Goal: Transaction & Acquisition: Book appointment/travel/reservation

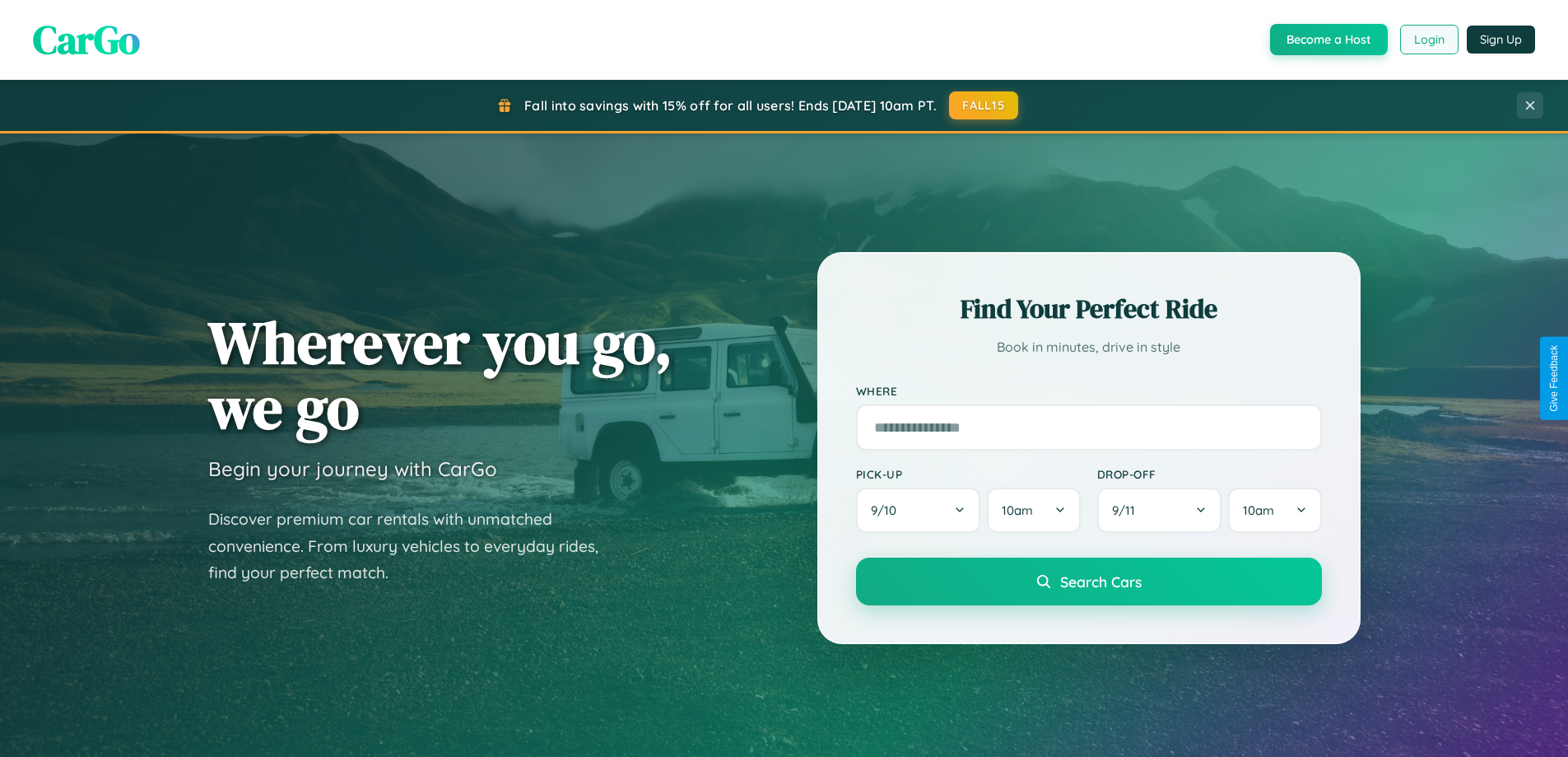
click at [1428, 40] on button "Login" at bounding box center [1429, 39] width 58 height 30
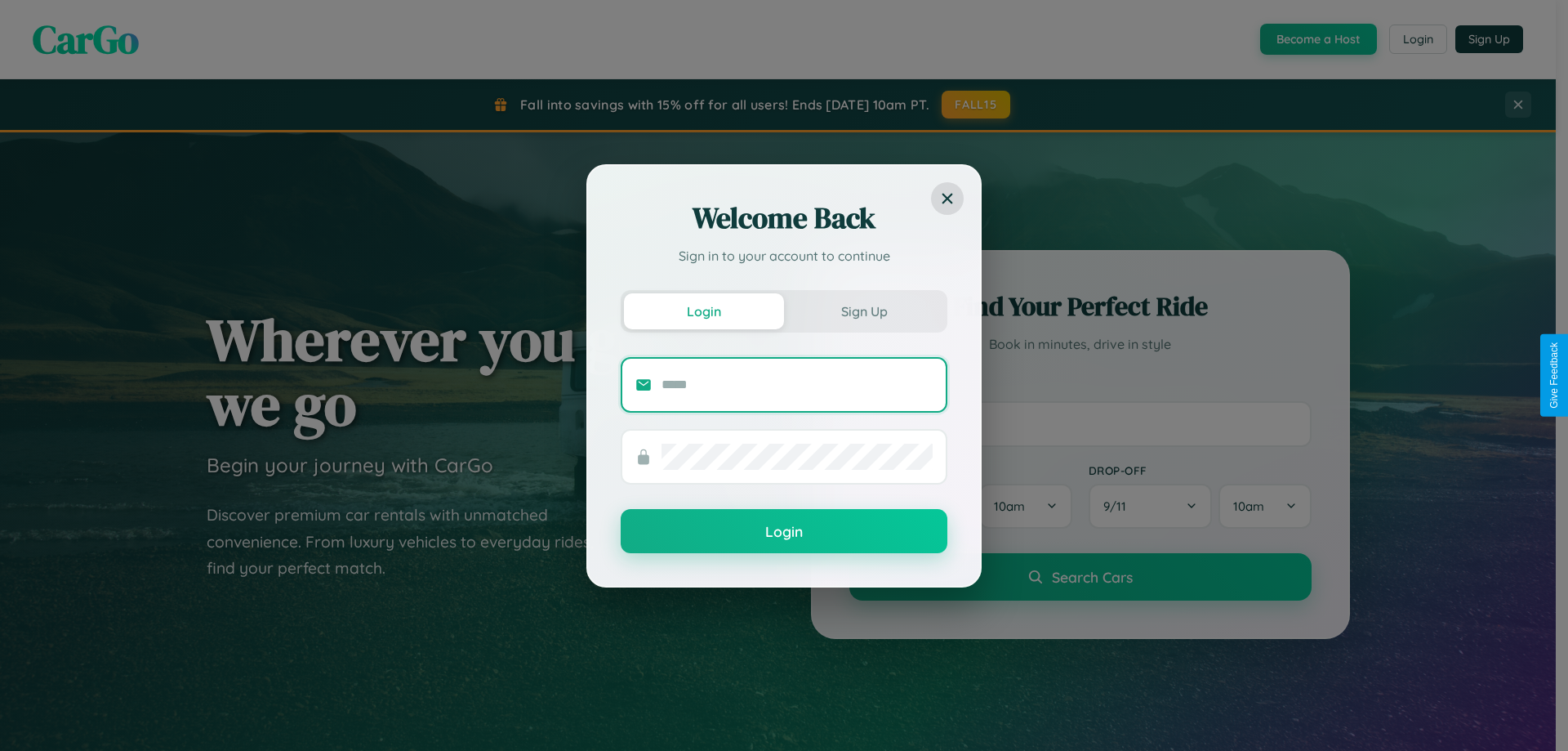
click at [797, 384] on input "text" at bounding box center [797, 384] width 272 height 26
type input "**********"
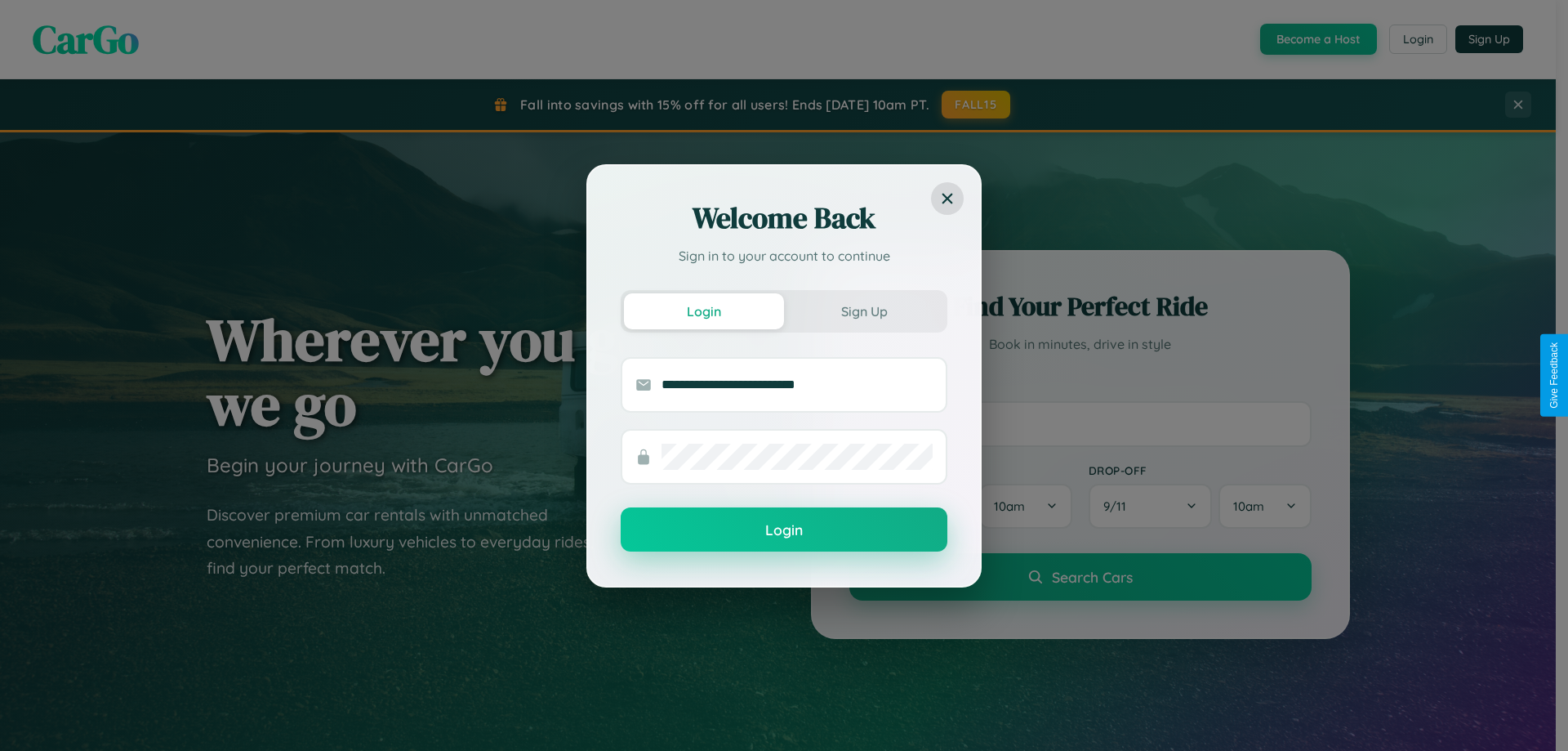
click at [784, 530] on button "Login" at bounding box center [783, 529] width 326 height 44
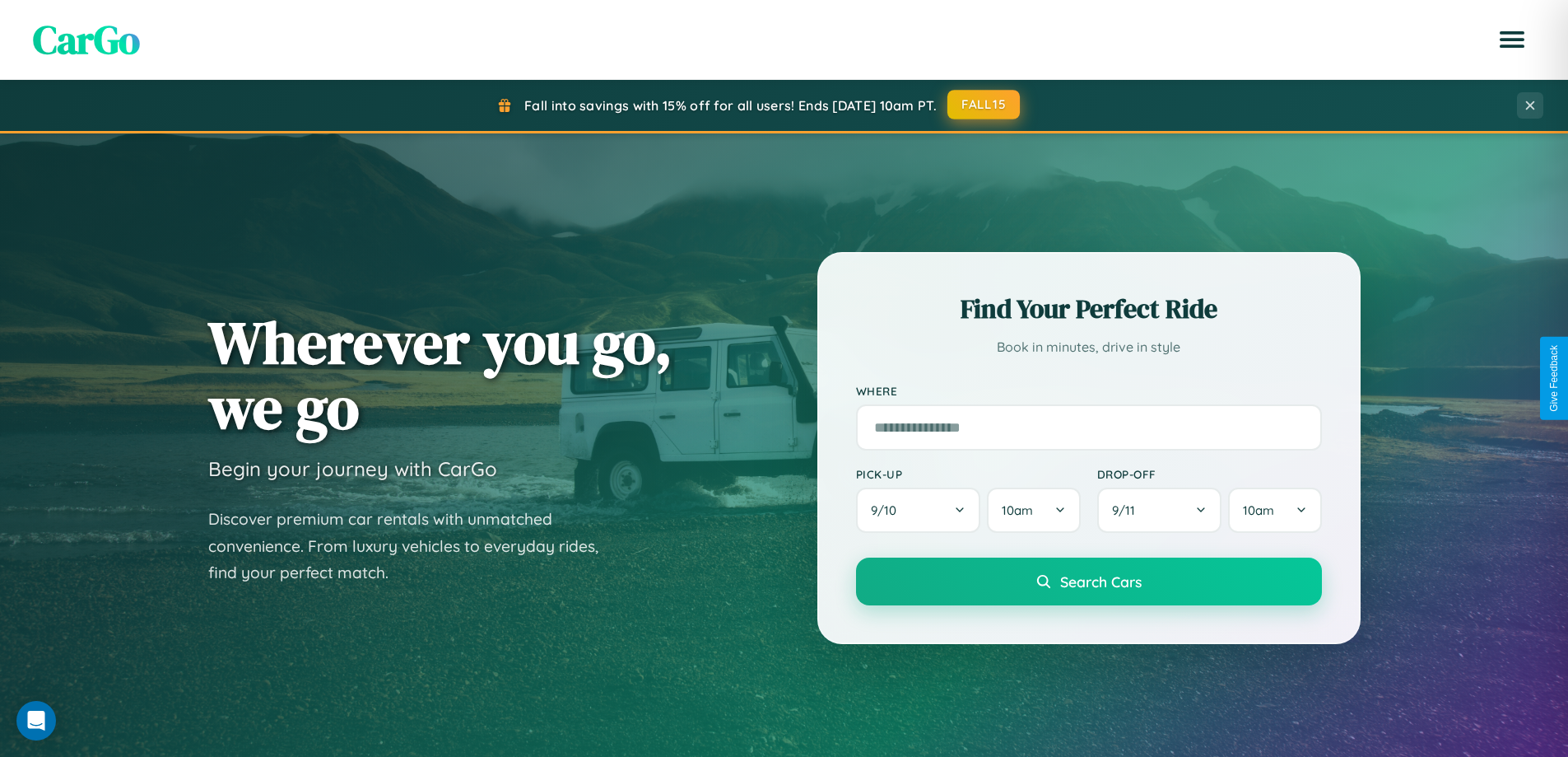
click at [984, 104] on button "FALL15" at bounding box center [983, 104] width 73 height 30
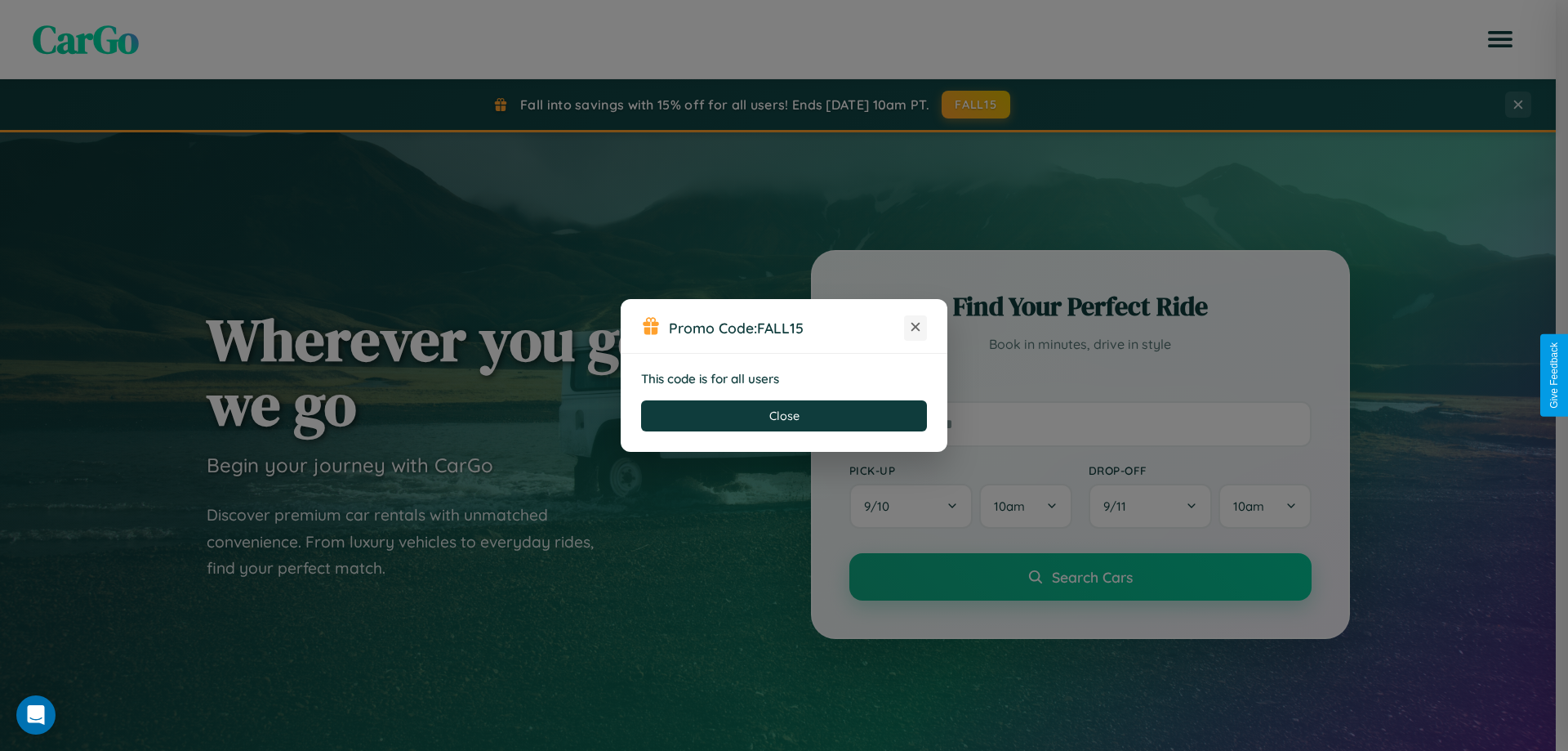
click at [915, 327] on icon at bounding box center [915, 326] width 16 height 16
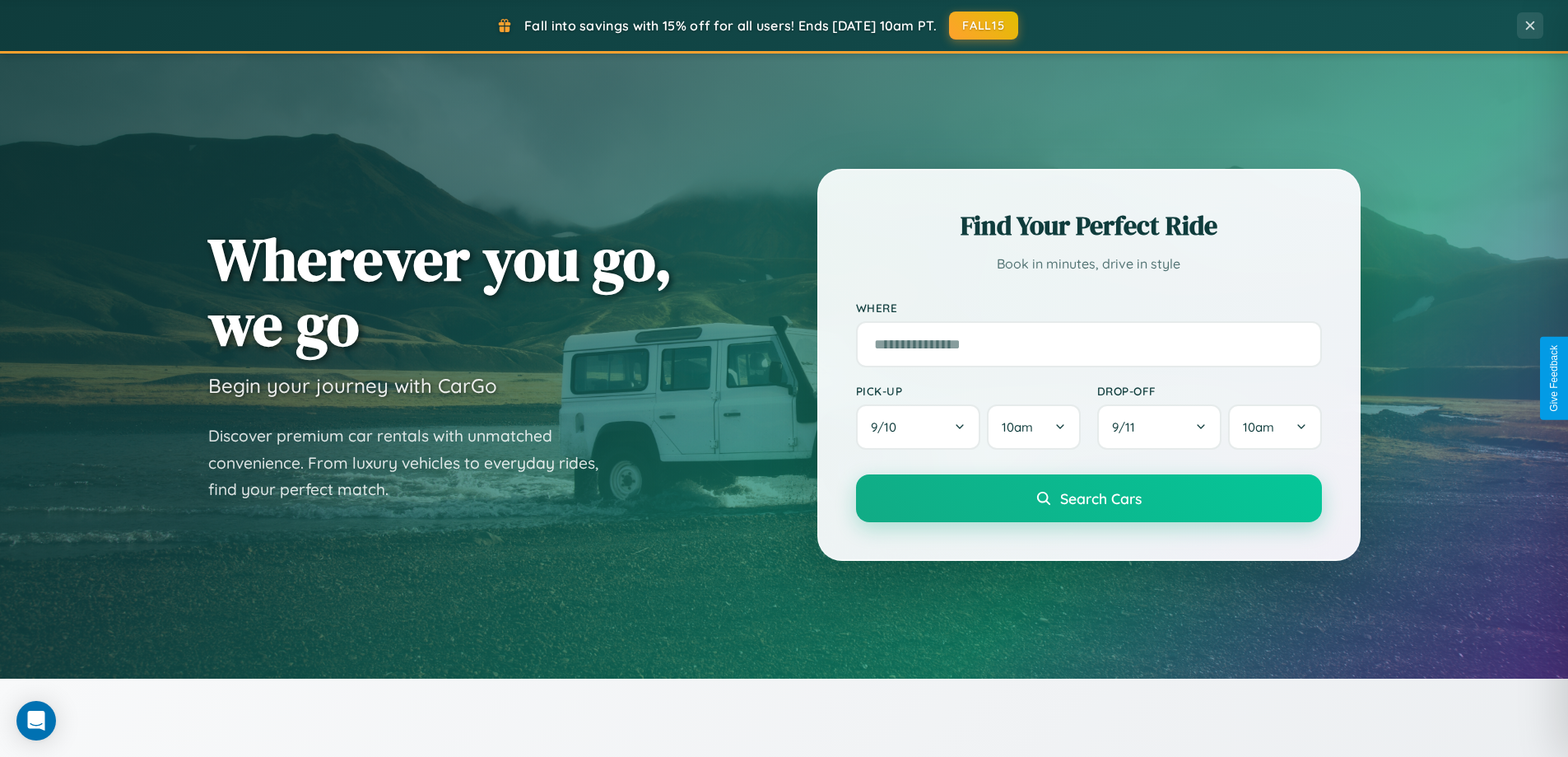
scroll to position [710, 0]
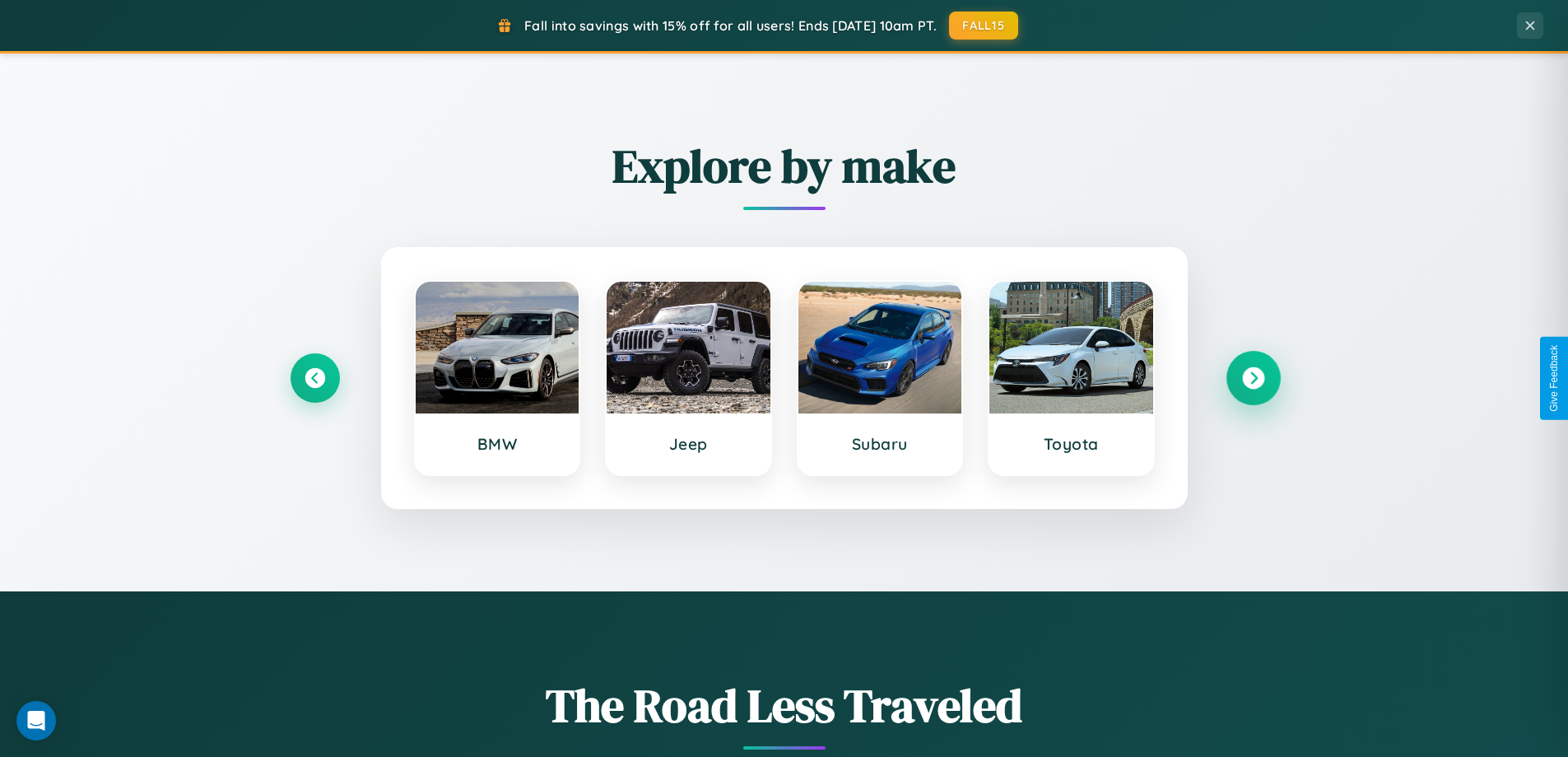
click at [1253, 378] on icon at bounding box center [1253, 378] width 23 height 23
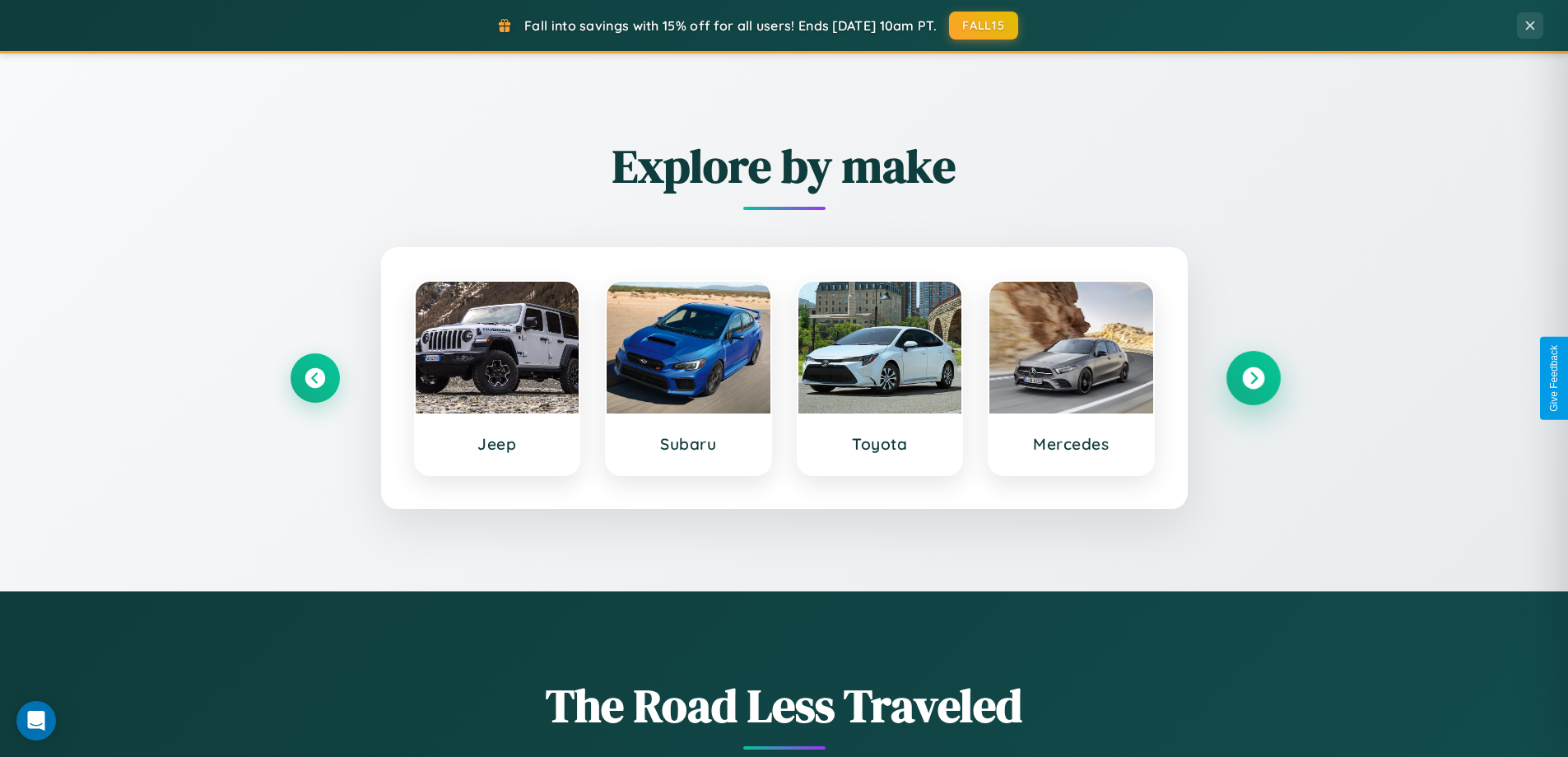
click at [1253, 378] on icon at bounding box center [1253, 378] width 23 height 23
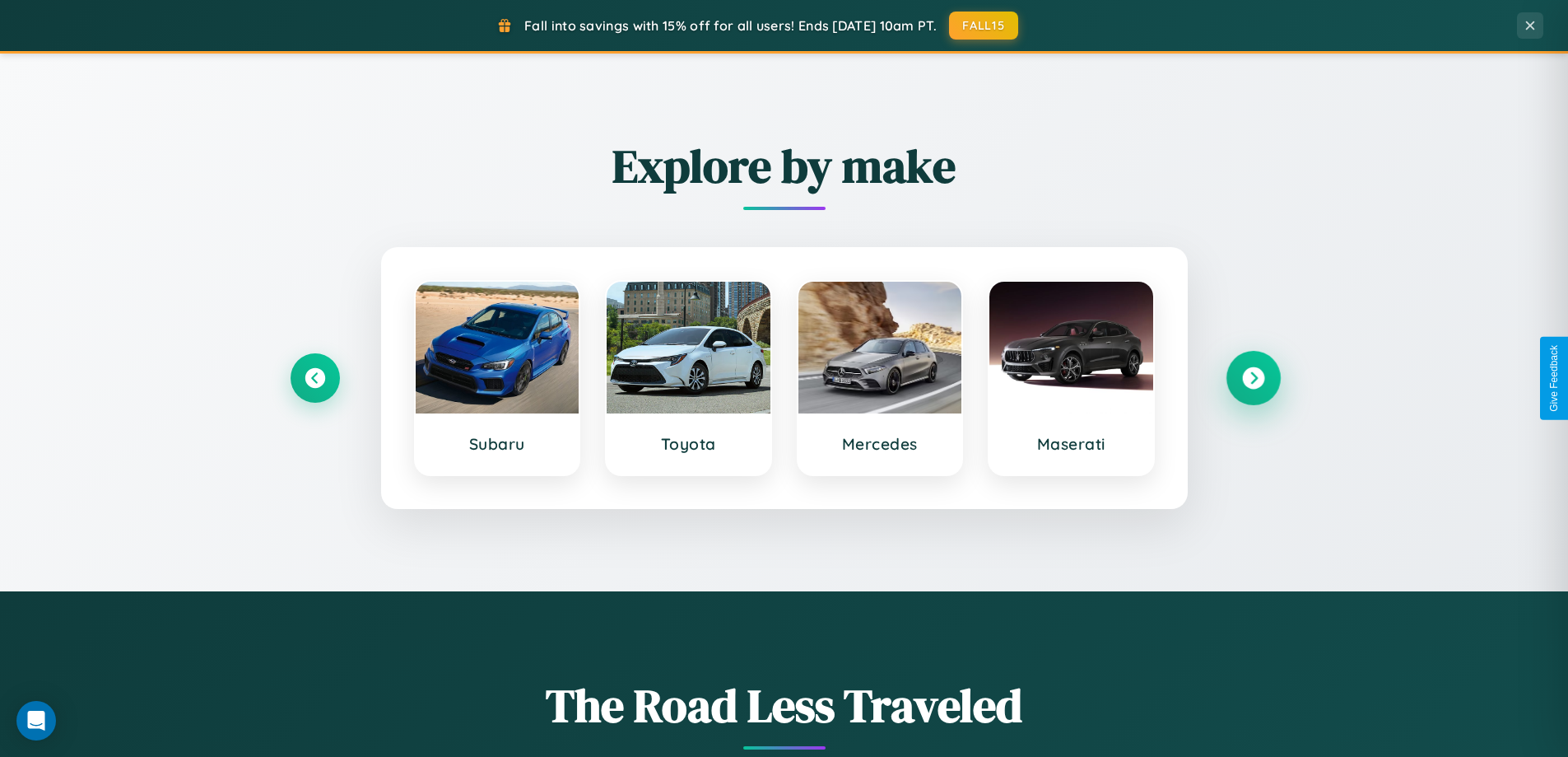
click at [1253, 378] on icon at bounding box center [1253, 378] width 23 height 23
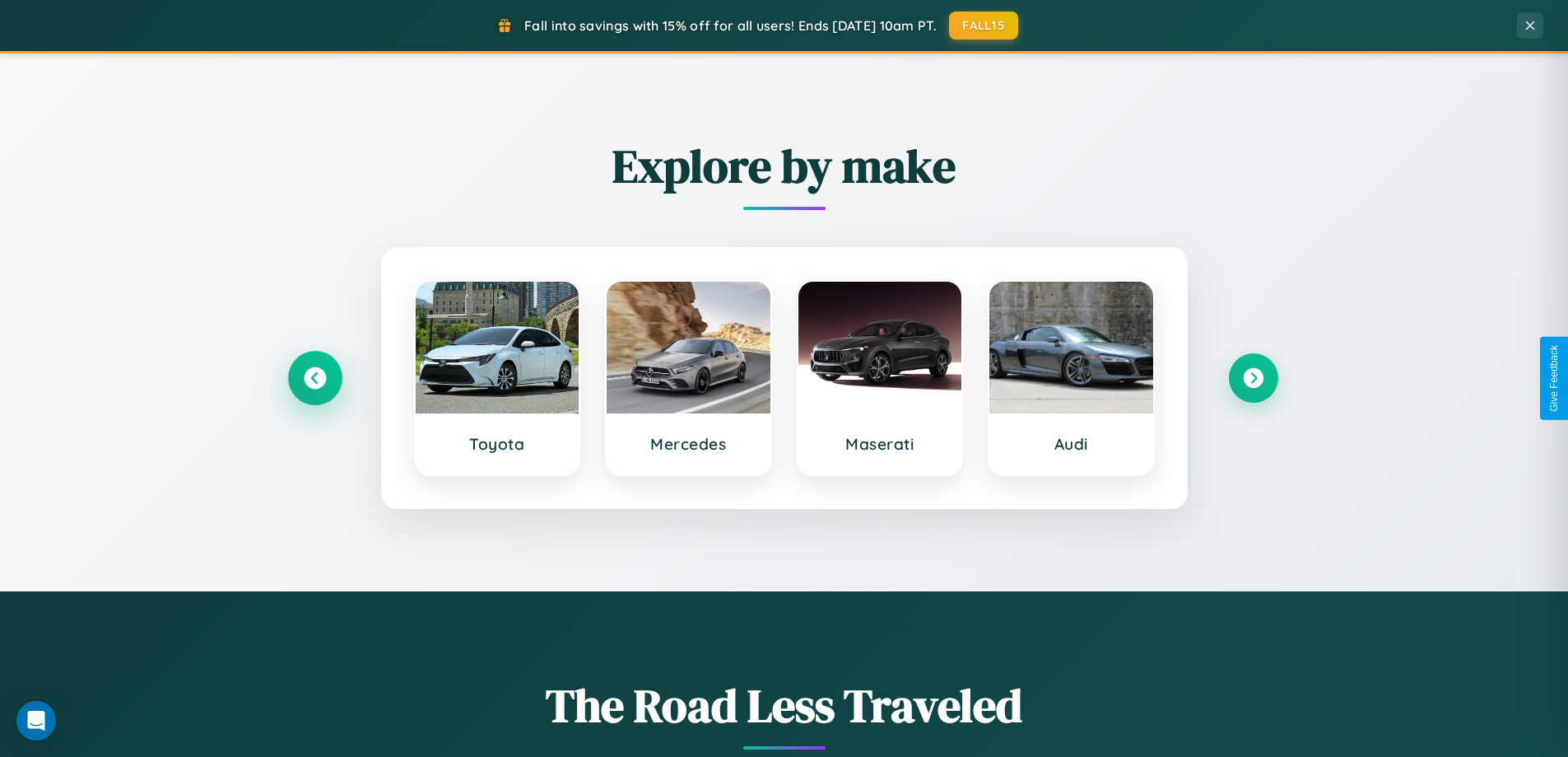
click at [315, 378] on icon at bounding box center [315, 378] width 23 height 23
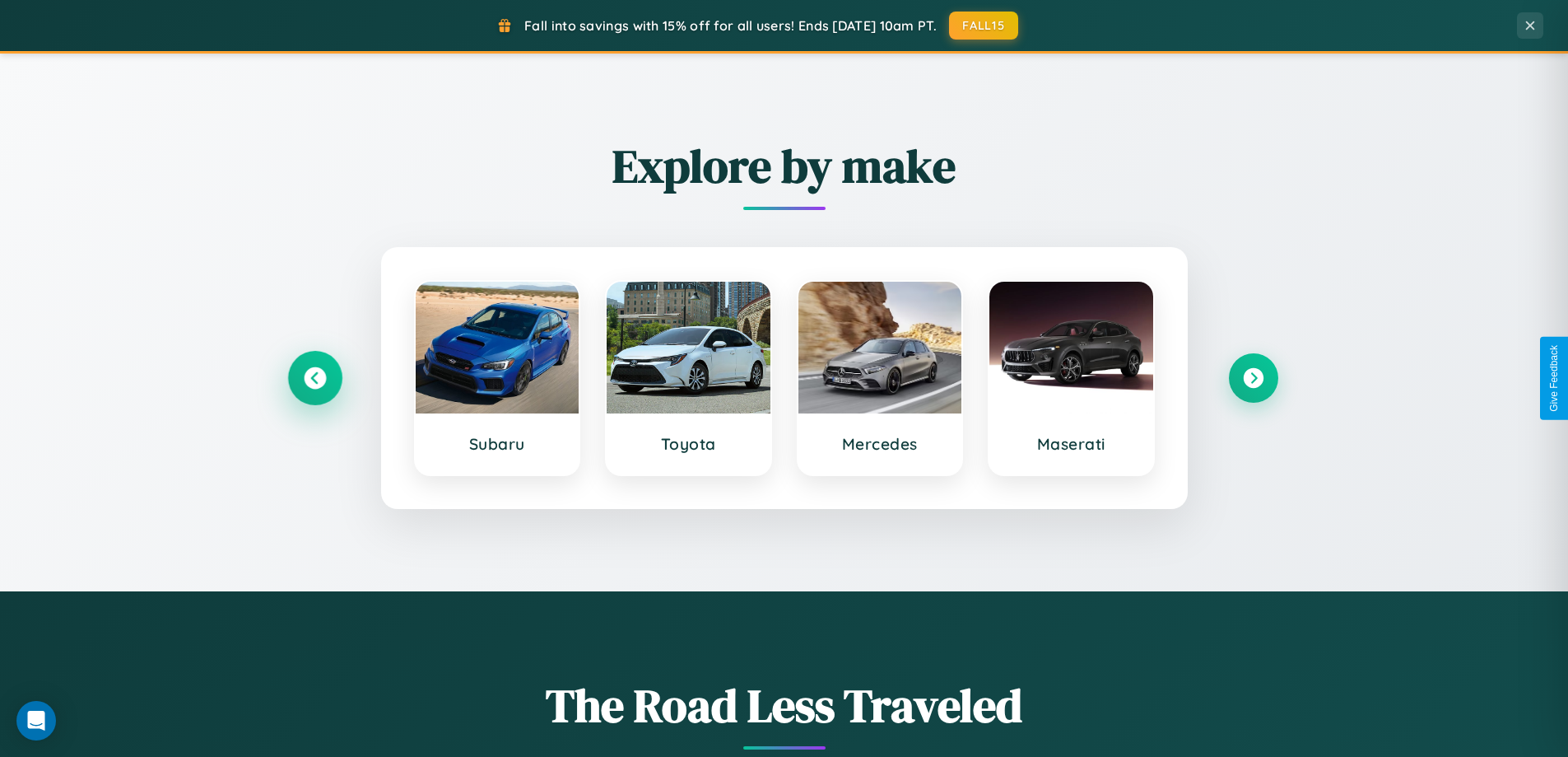
scroll to position [2645, 0]
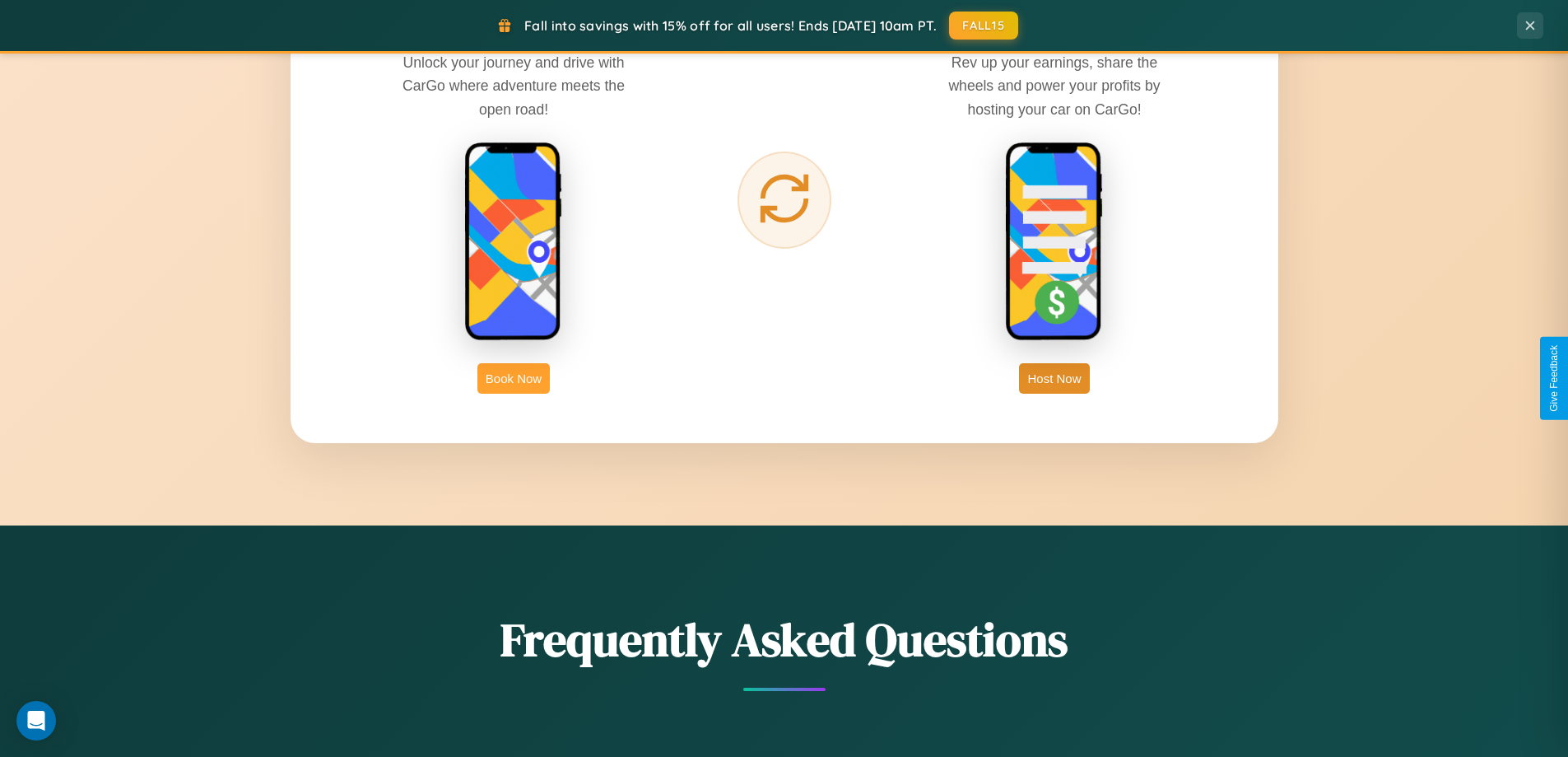
click at [514, 378] on button "Book Now" at bounding box center [514, 379] width 73 height 31
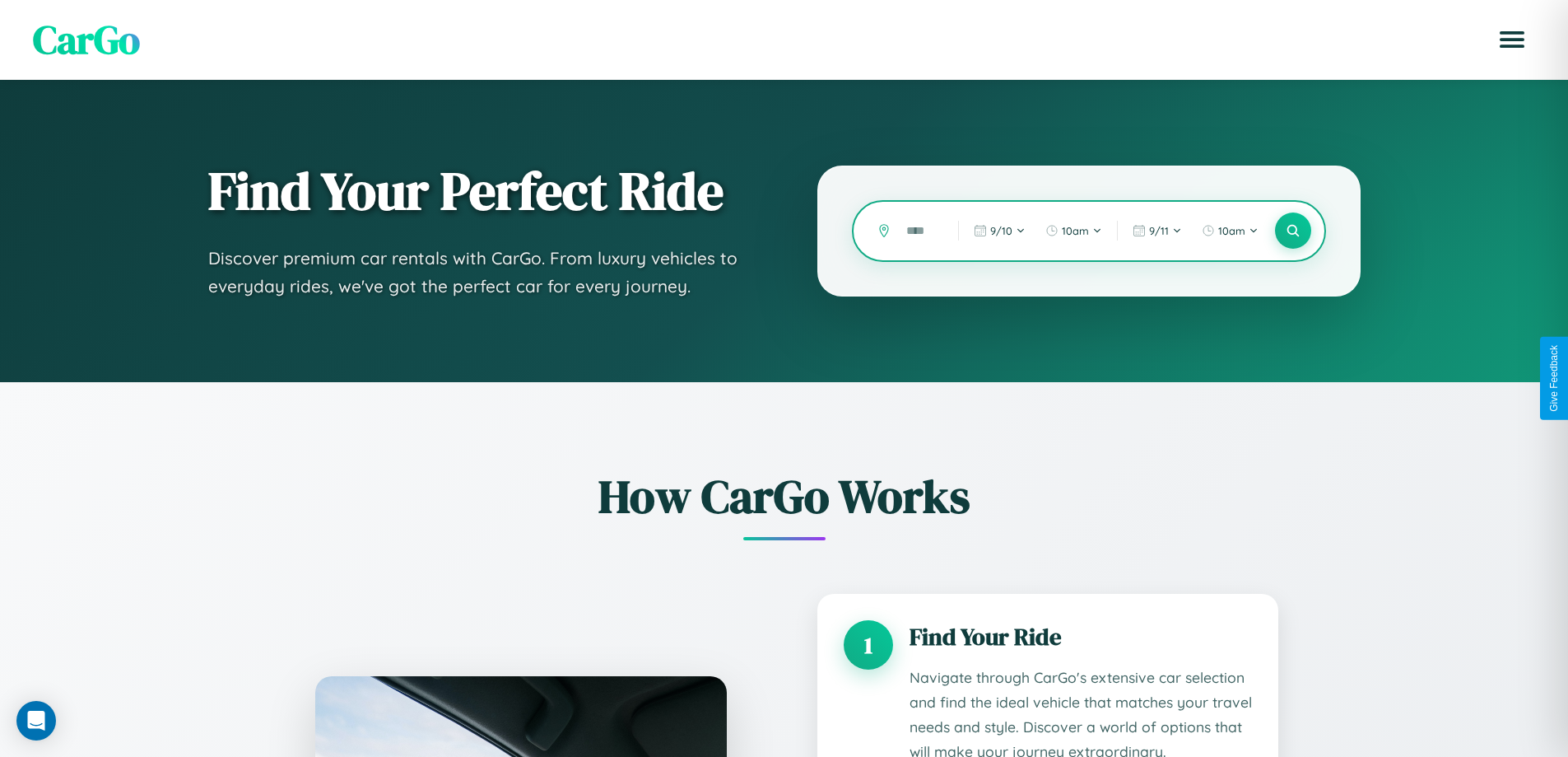
type input "*"
